Goal: Task Accomplishment & Management: Manage account settings

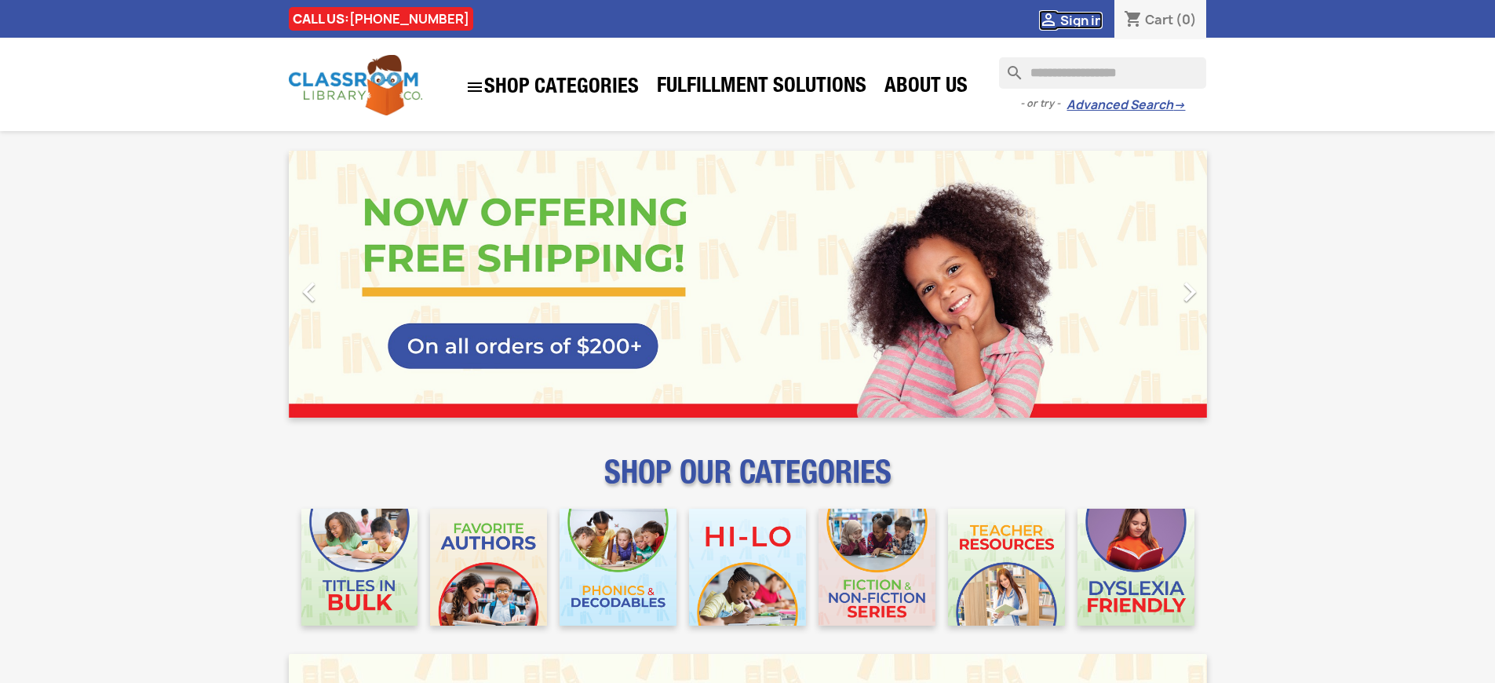
click at [1089, 20] on span "Sign in" at bounding box center [1081, 20] width 42 height 17
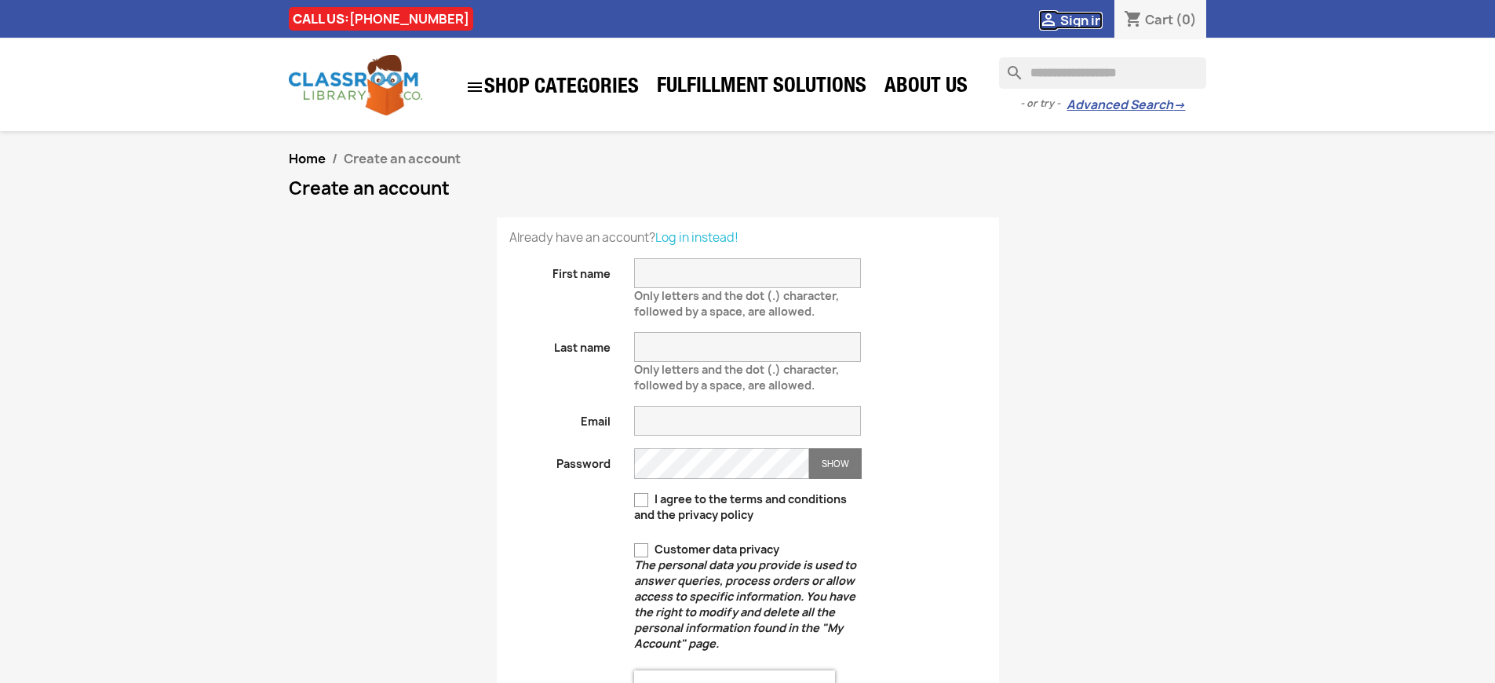
click at [1089, 20] on span "Sign in" at bounding box center [1081, 20] width 42 height 17
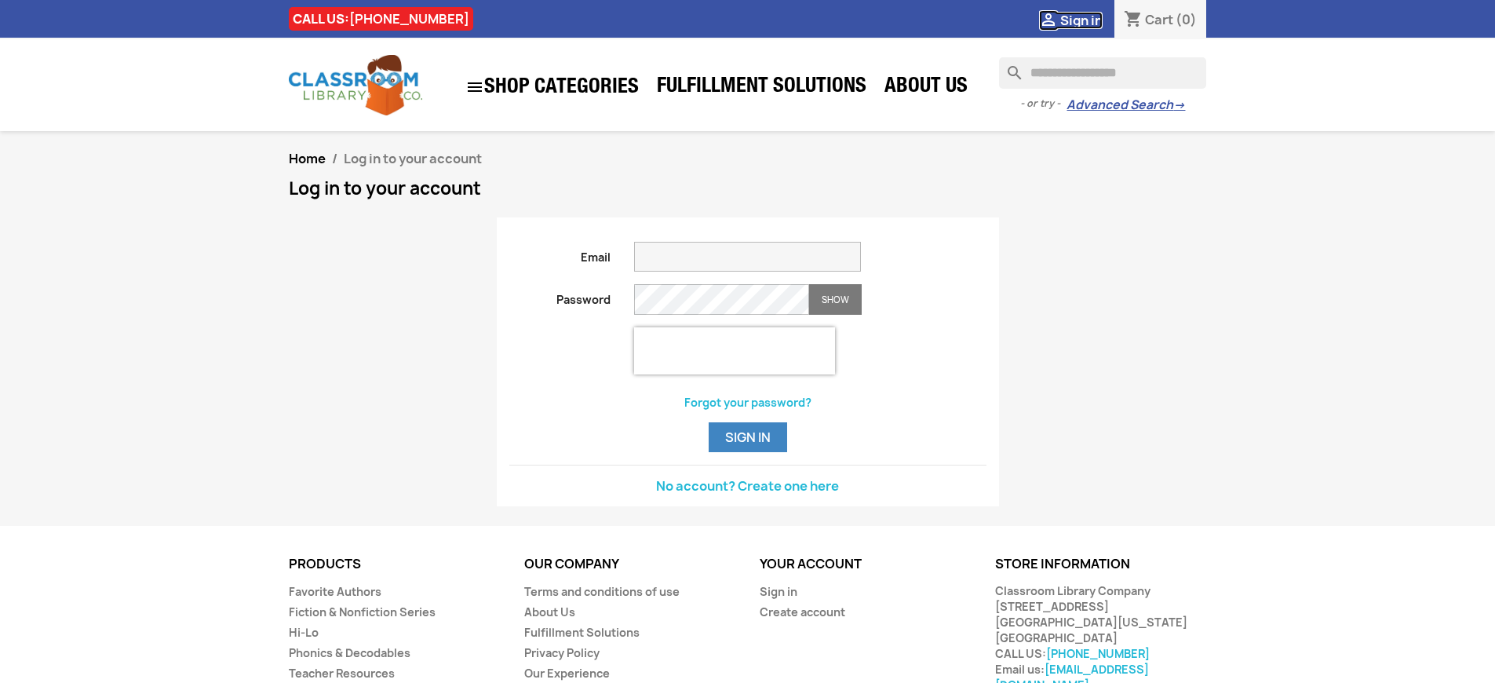
click at [1089, 20] on span "Sign in" at bounding box center [1081, 20] width 42 height 17
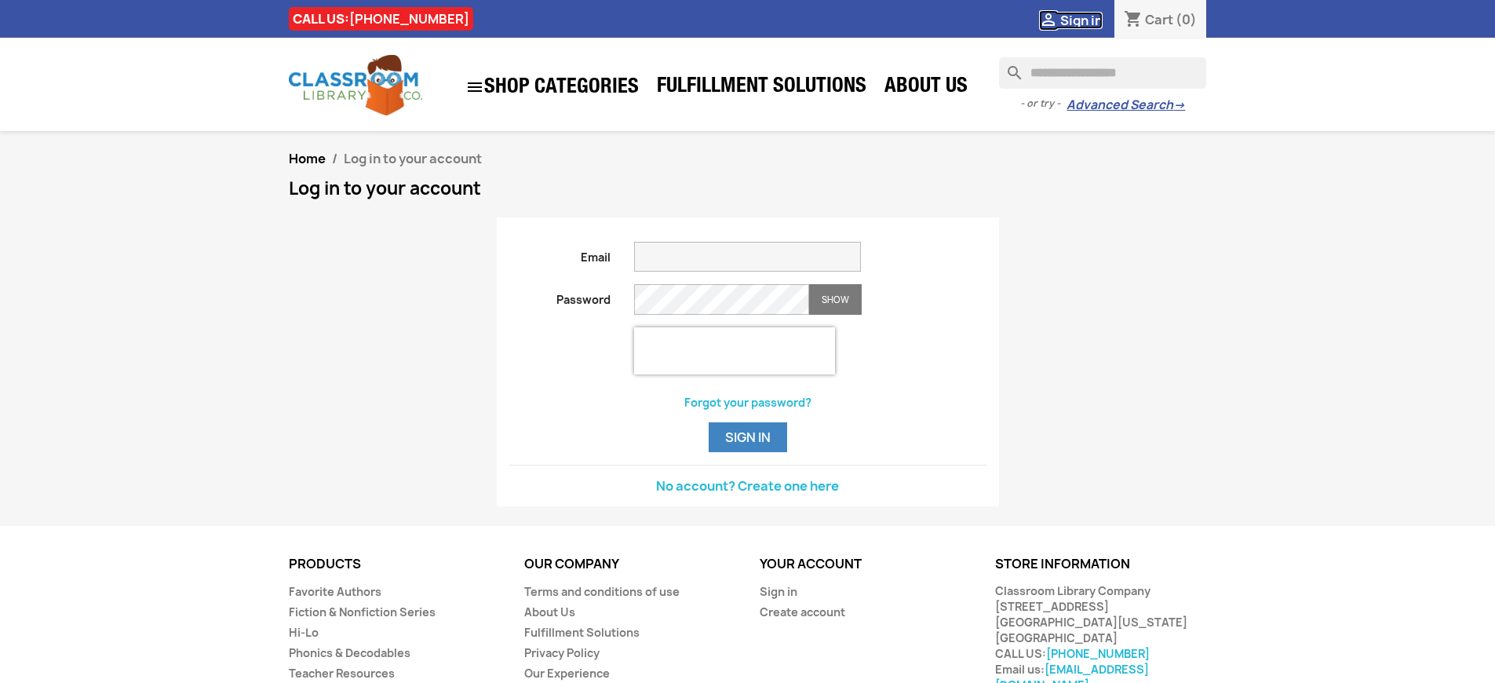
click at [1089, 20] on span "Sign in" at bounding box center [1081, 20] width 42 height 17
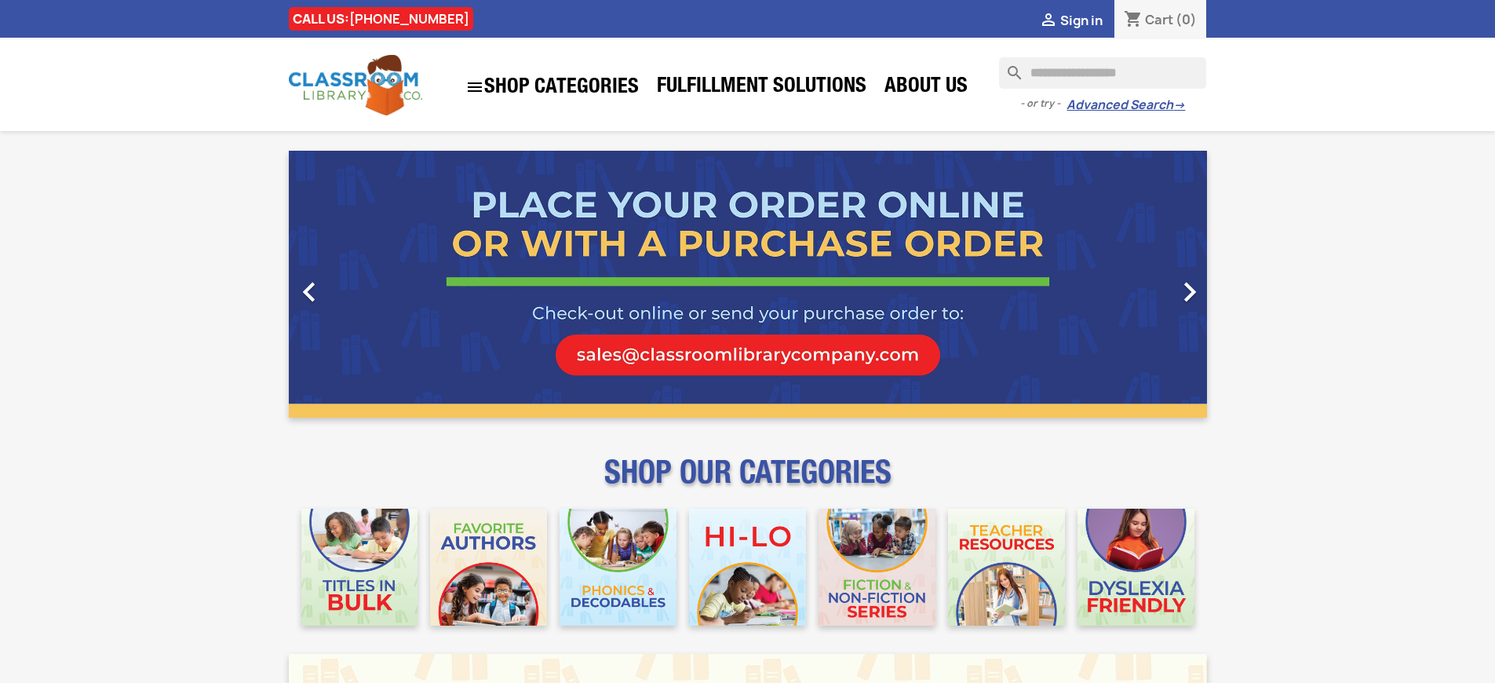
click at [1089, 20] on span "Sign in" at bounding box center [1081, 20] width 42 height 17
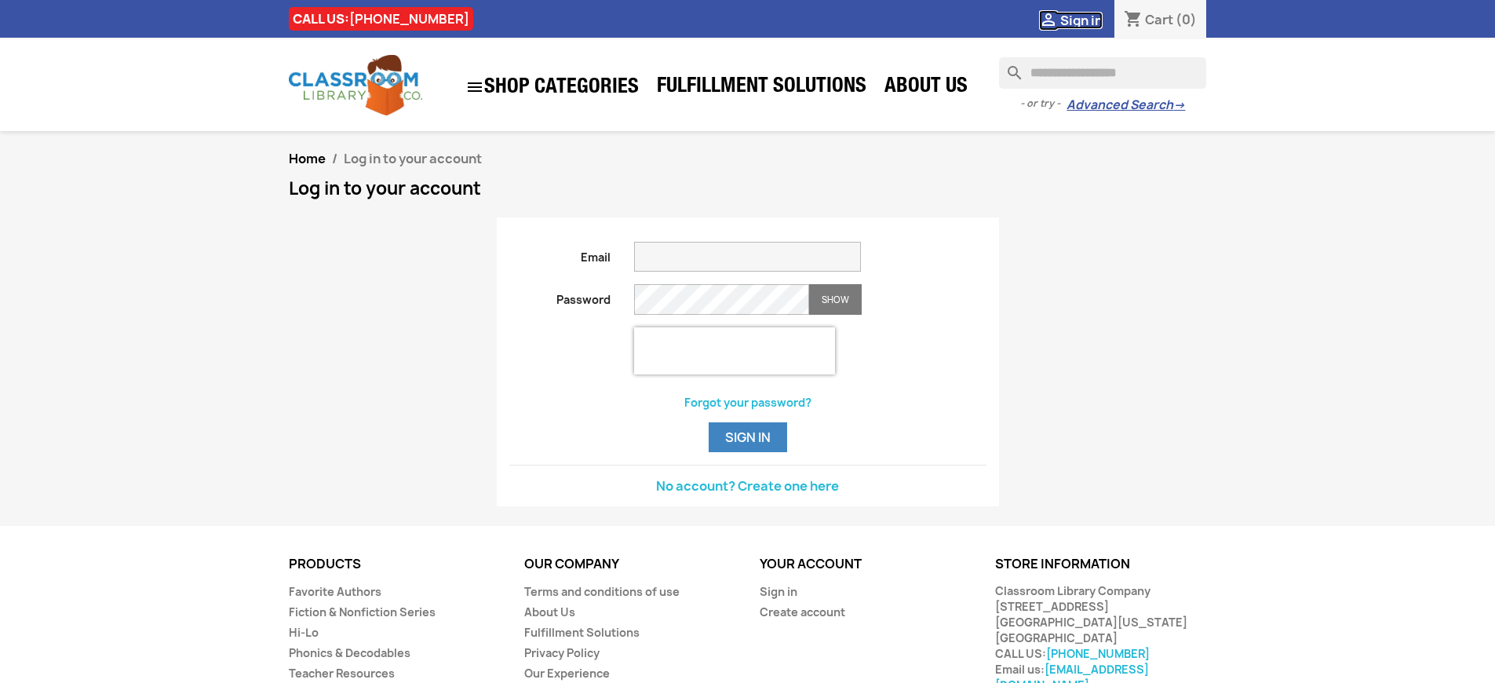
click at [1089, 20] on span "Sign in" at bounding box center [1081, 20] width 42 height 17
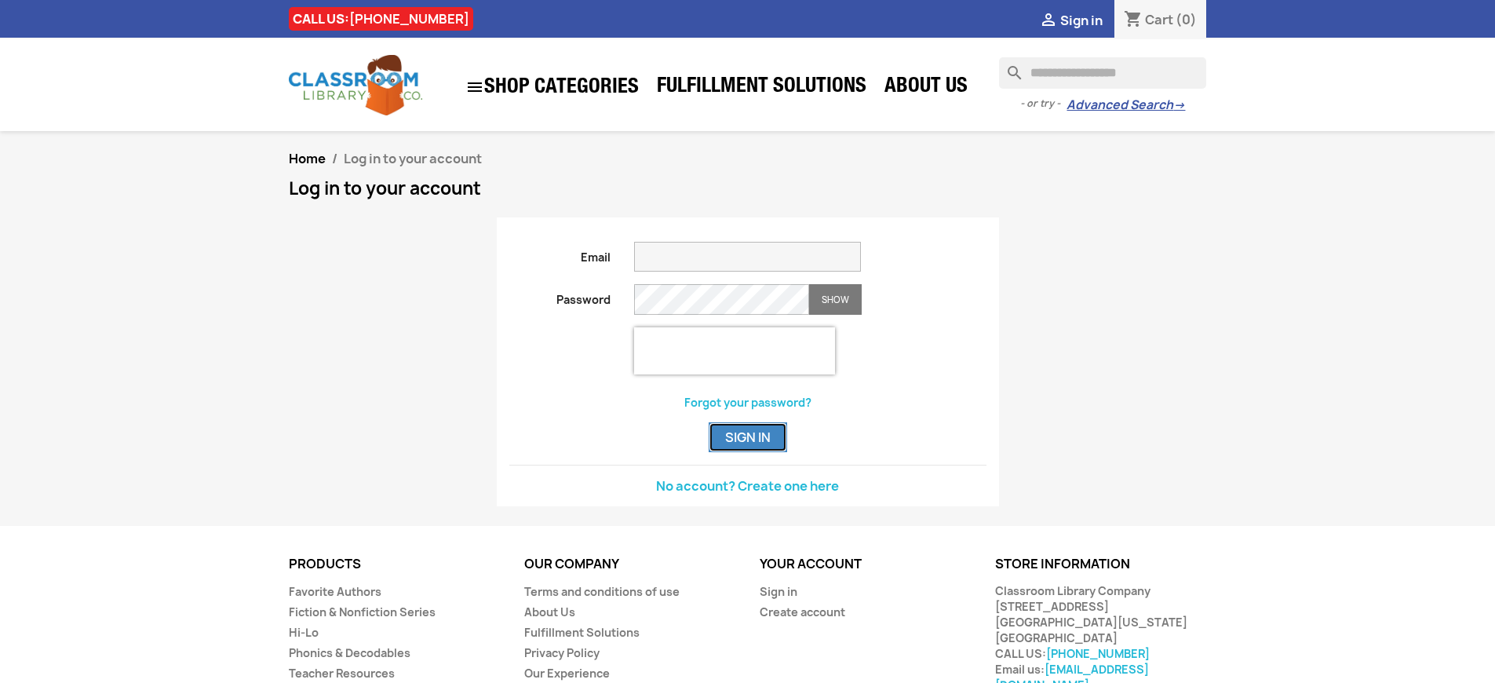
click at [747, 452] on button "Sign in" at bounding box center [748, 437] width 78 height 30
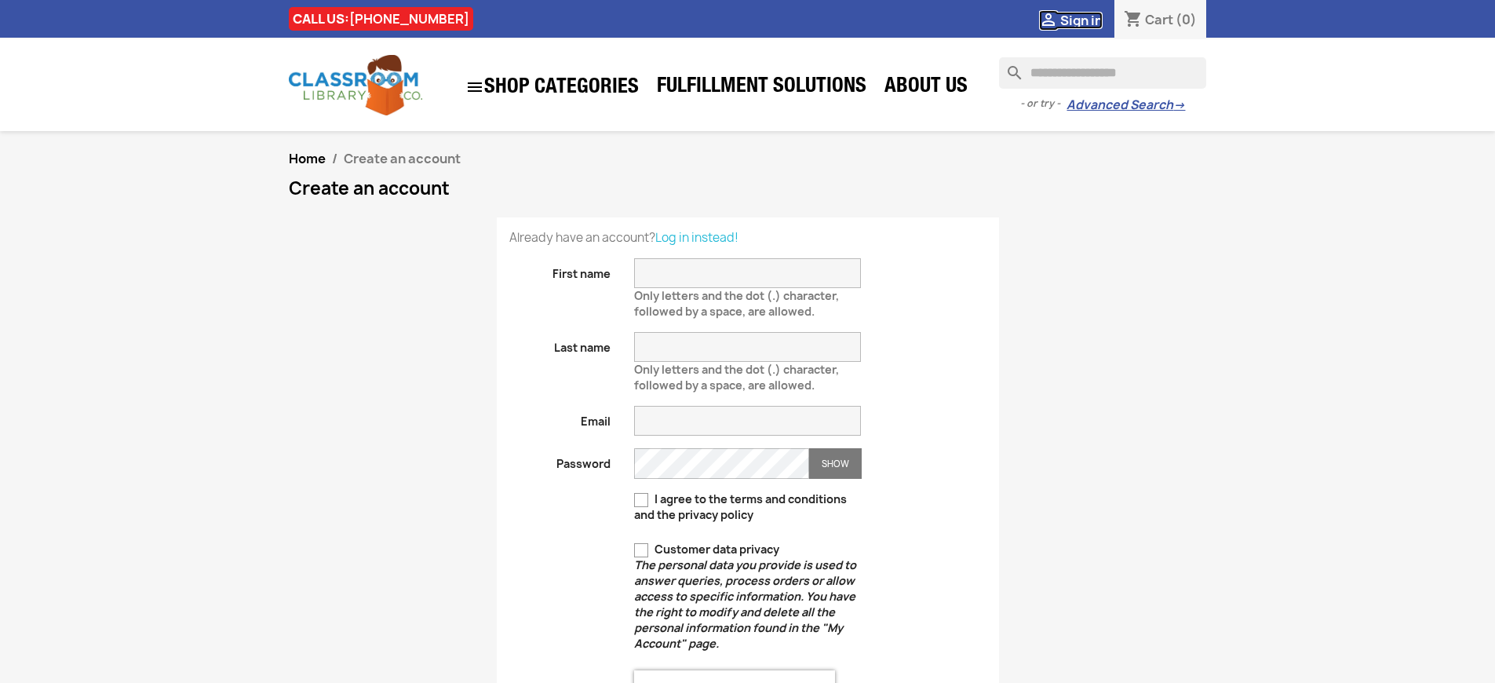
click at [1089, 20] on span "Sign in" at bounding box center [1081, 20] width 42 height 17
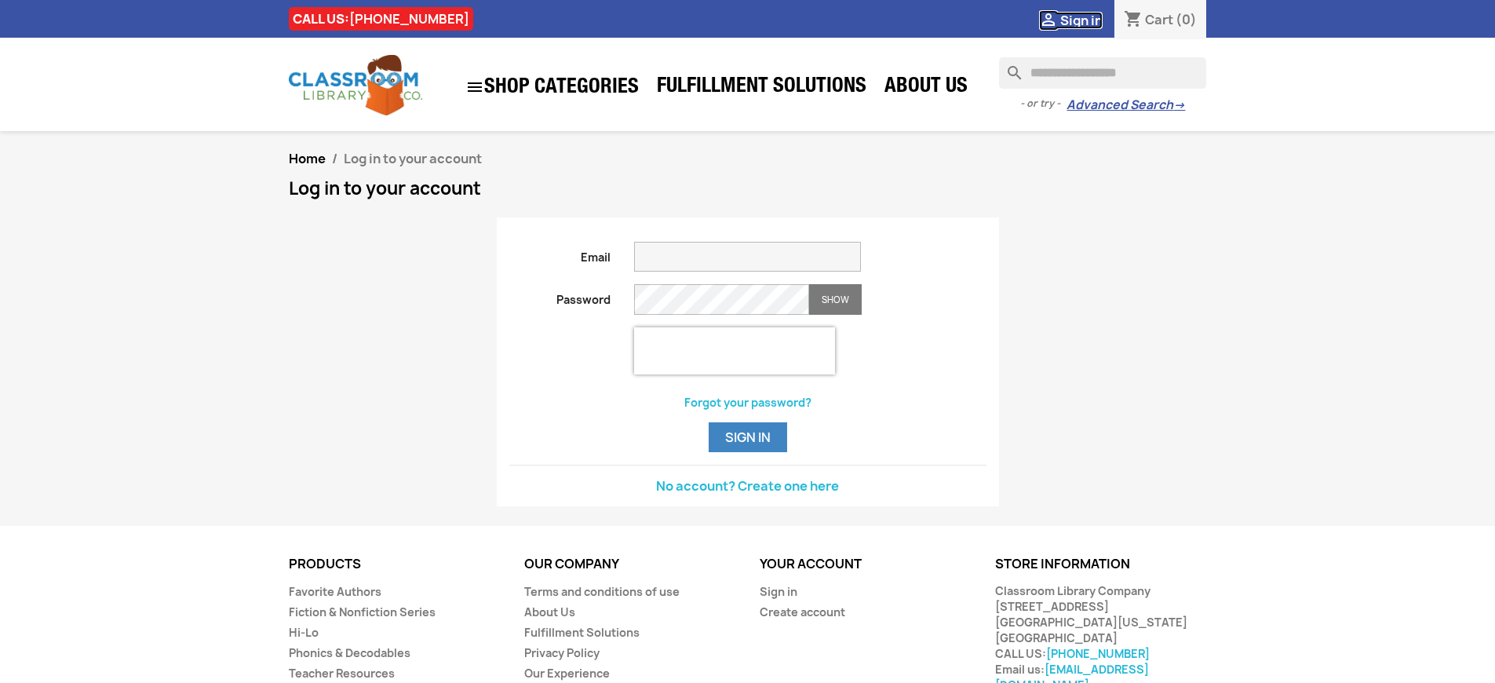
click at [1089, 20] on span "Sign in" at bounding box center [1081, 20] width 42 height 17
click at [777, 599] on link "Sign in" at bounding box center [779, 591] width 38 height 15
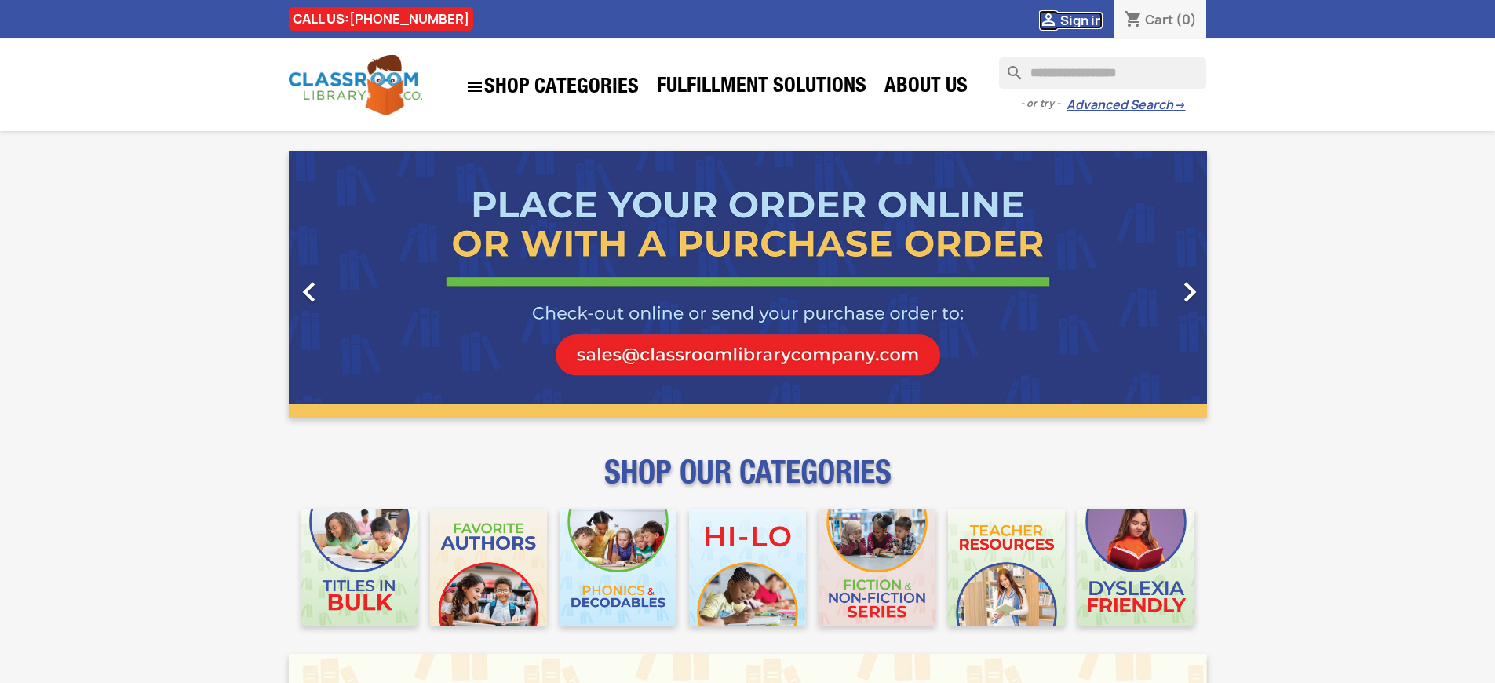
click at [1089, 20] on span "Sign in" at bounding box center [1081, 20] width 42 height 17
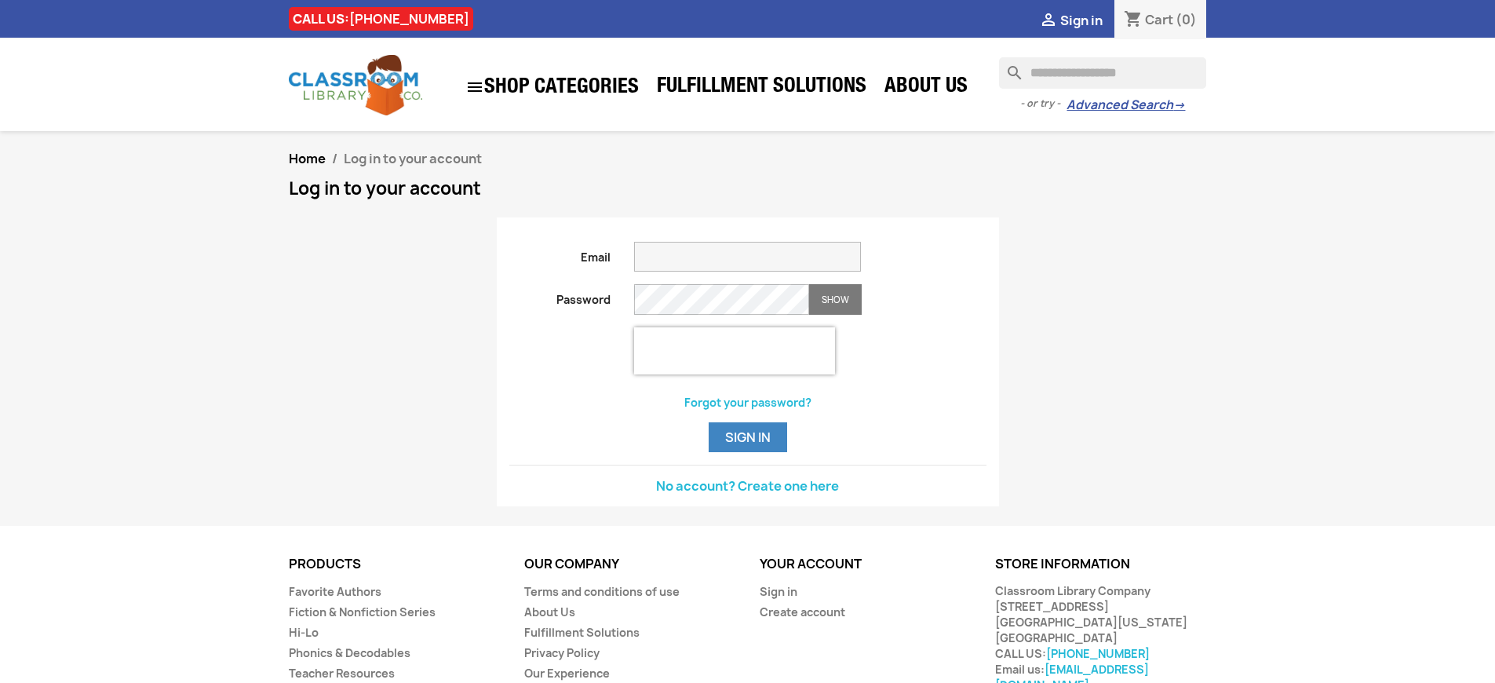
click at [1089, 20] on span "Sign in" at bounding box center [1081, 20] width 42 height 17
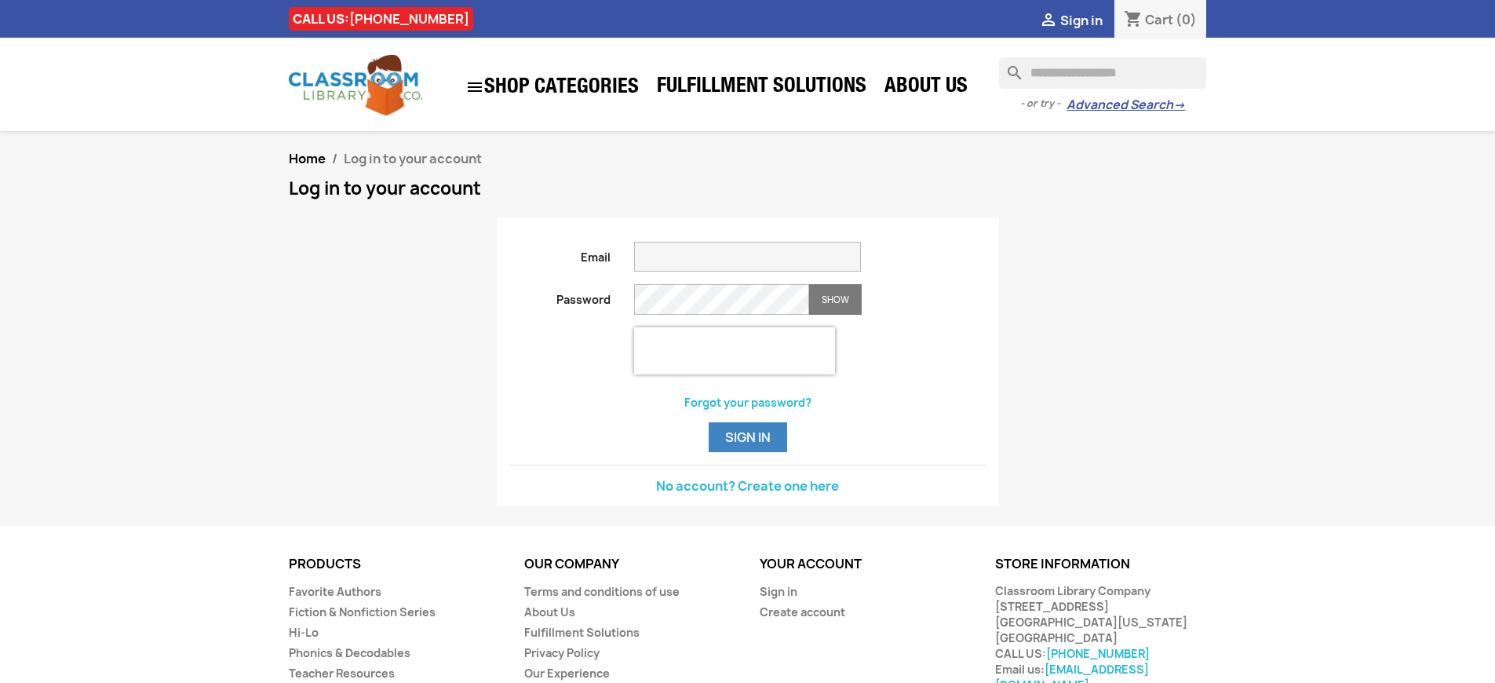
click at [1089, 20] on span "Sign in" at bounding box center [1081, 20] width 42 height 17
click at [777, 599] on link "Sign in" at bounding box center [779, 591] width 38 height 15
click at [1089, 20] on span "Sign in" at bounding box center [1081, 20] width 42 height 17
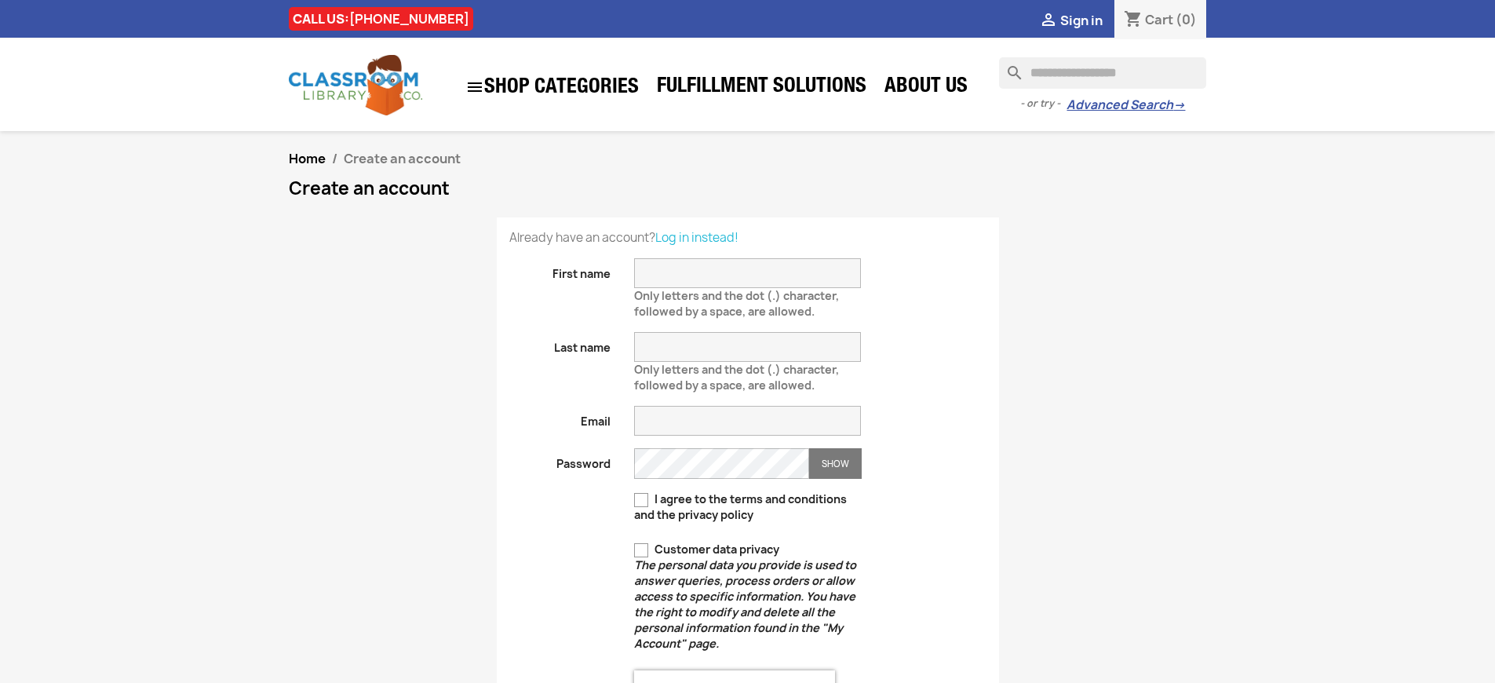
click at [747, 198] on h1 "Create an account" at bounding box center [748, 188] width 918 height 19
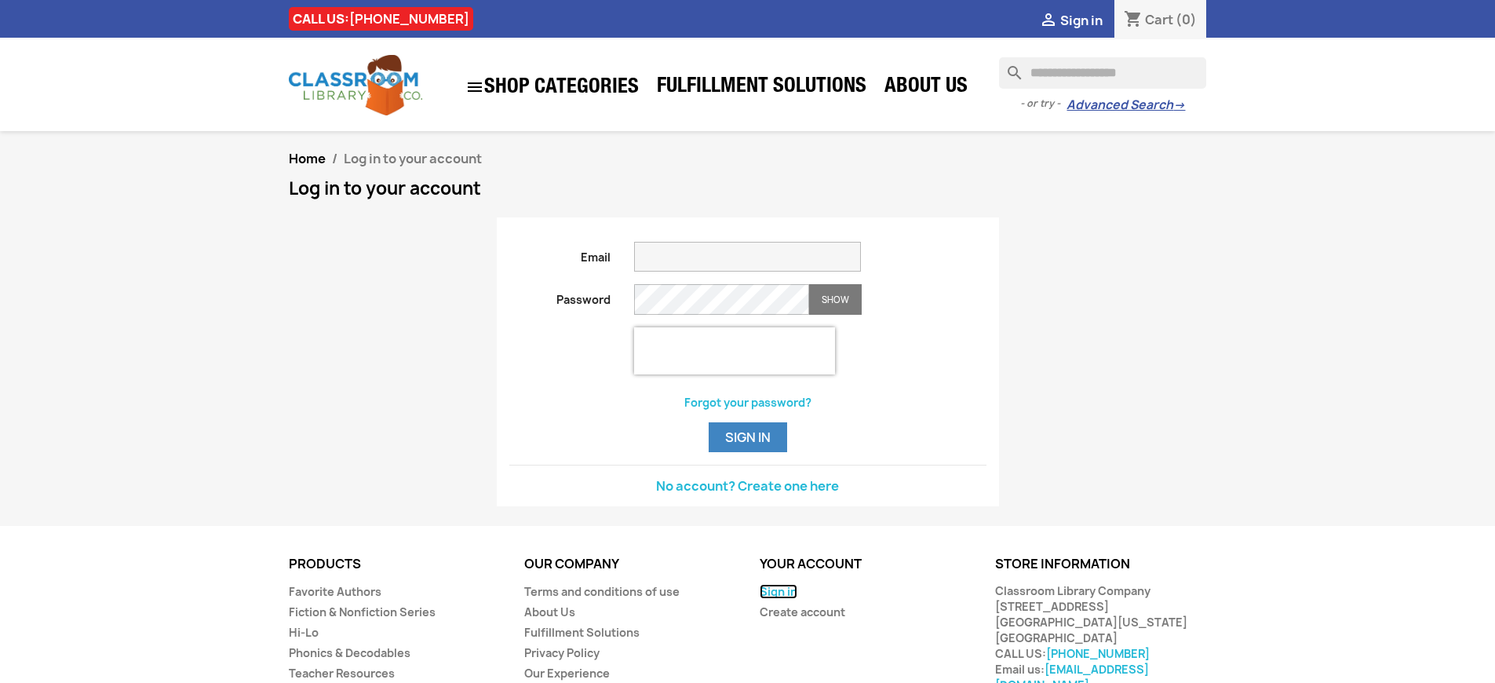
click at [777, 599] on link "Sign in" at bounding box center [779, 591] width 38 height 15
